Goal: Use online tool/utility: Utilize a website feature to perform a specific function

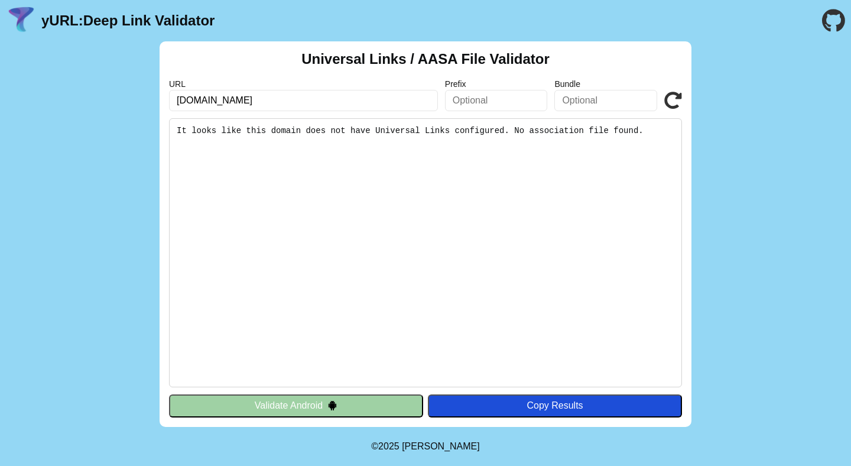
click at [368, 406] on button "Validate Android" at bounding box center [296, 405] width 254 height 22
click at [358, 103] on input "[DOMAIN_NAME]" at bounding box center [303, 100] width 269 height 21
click button "Validate" at bounding box center [0, 0] width 0 height 0
click at [667, 95] on icon at bounding box center [673, 101] width 18 height 18
